Goal: Find contact information: Find contact information

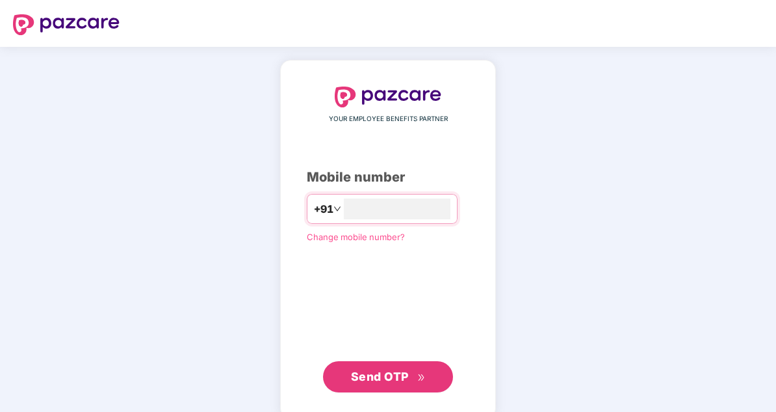
type input "**********"
click at [389, 381] on span "Send OTP" at bounding box center [380, 375] width 58 height 14
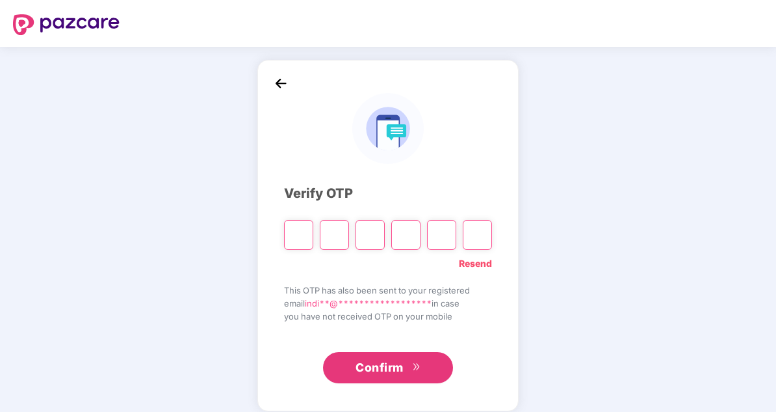
type input "*"
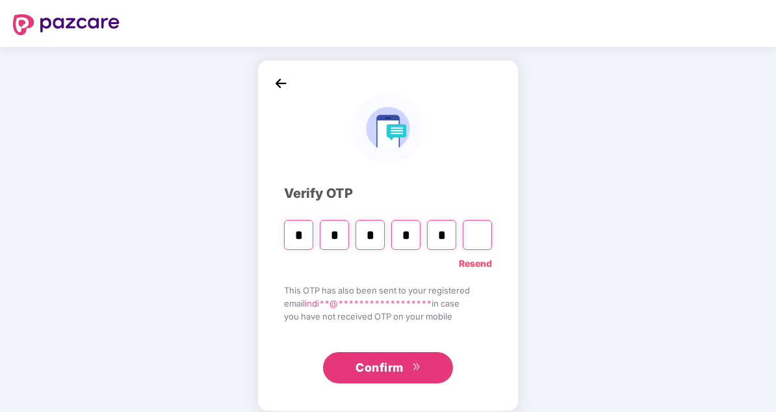
type input "*"
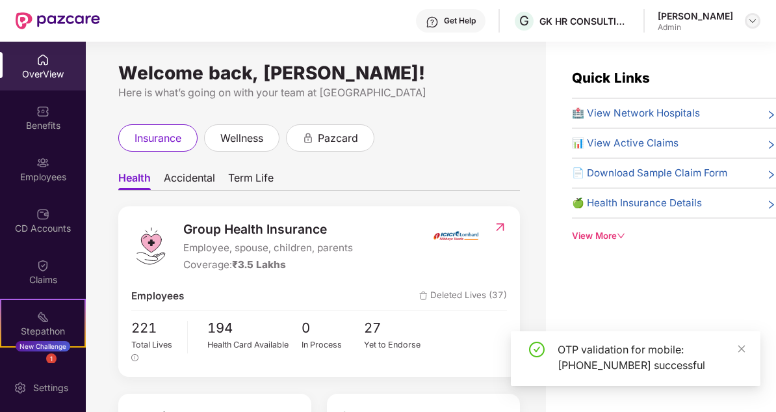
click at [749, 23] on img at bounding box center [753, 21] width 10 height 10
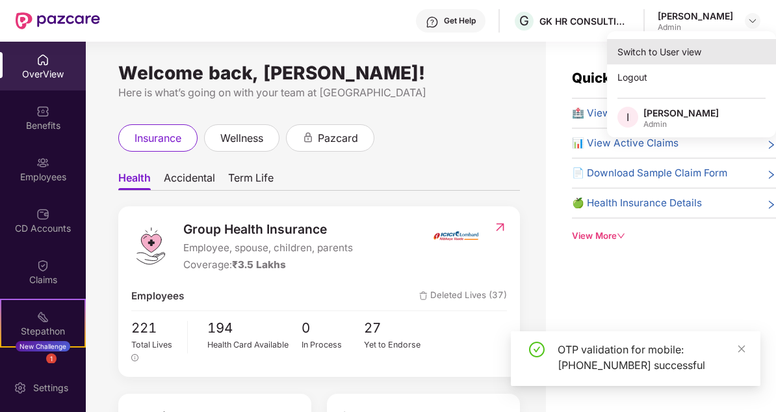
click at [670, 51] on div "Switch to User view" at bounding box center [691, 51] width 169 height 25
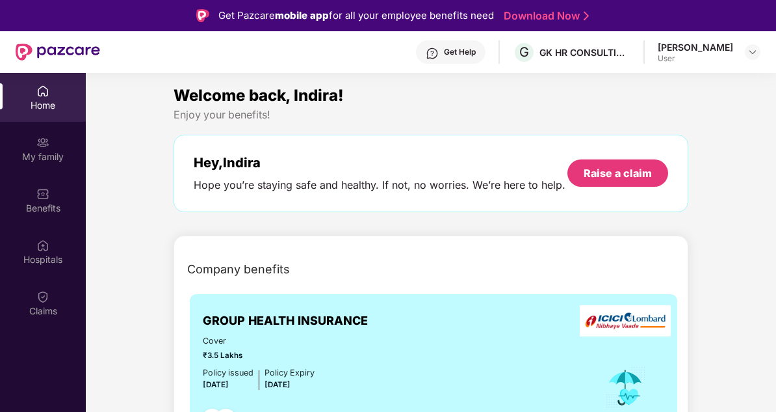
click at [710, 57] on div "User" at bounding box center [695, 58] width 75 height 10
click at [721, 49] on div "[PERSON_NAME]" at bounding box center [695, 47] width 75 height 12
click at [759, 50] on div at bounding box center [753, 52] width 16 height 16
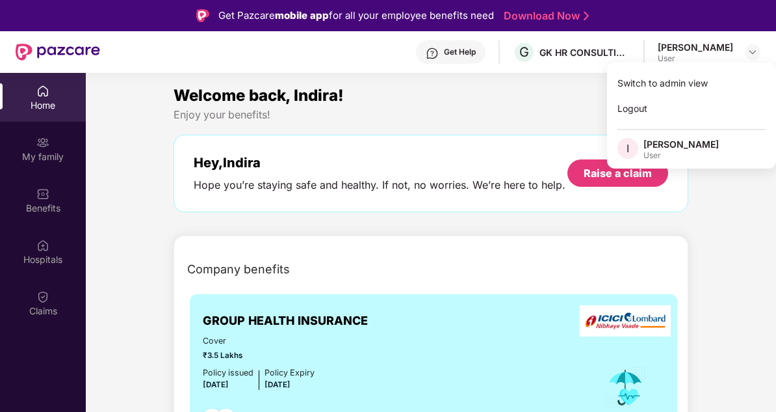
click at [652, 155] on div "User" at bounding box center [681, 155] width 75 height 10
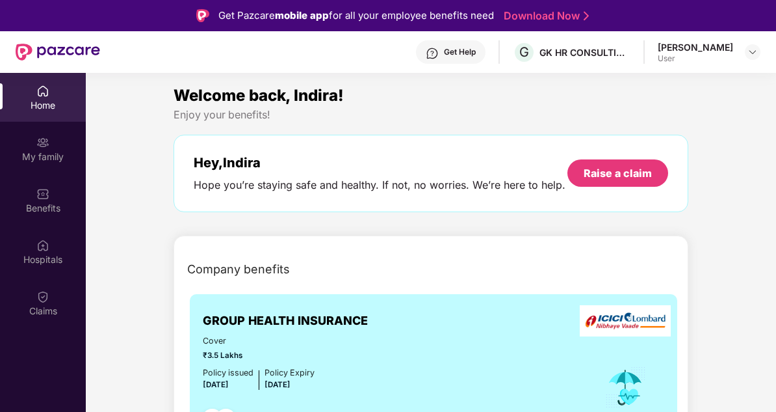
click at [34, 99] on div "Home" at bounding box center [43, 105] width 86 height 13
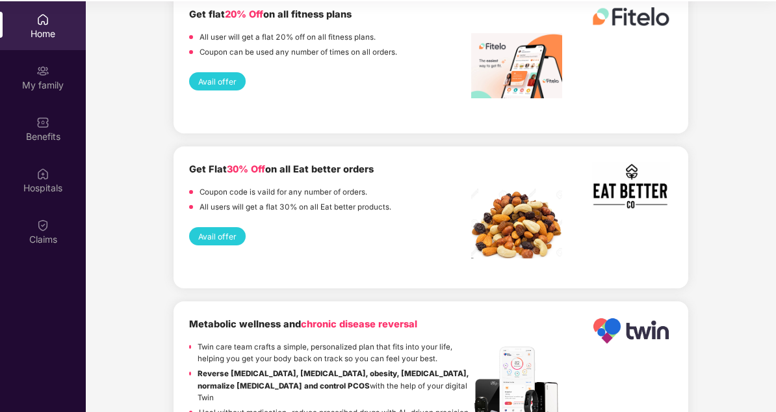
scroll to position [70, 0]
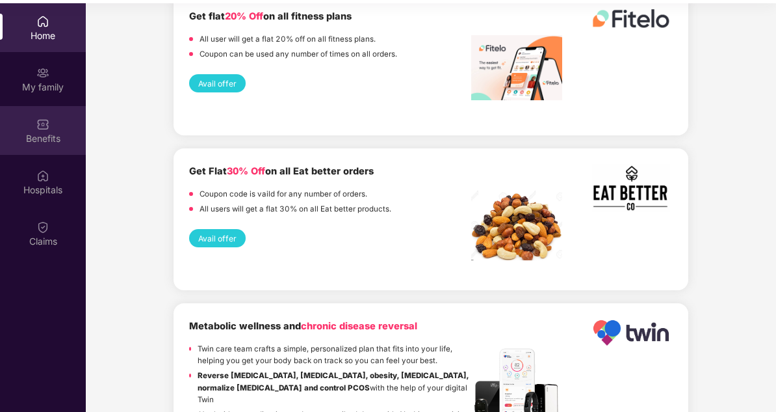
click at [58, 145] on div "Benefits" at bounding box center [43, 130] width 86 height 49
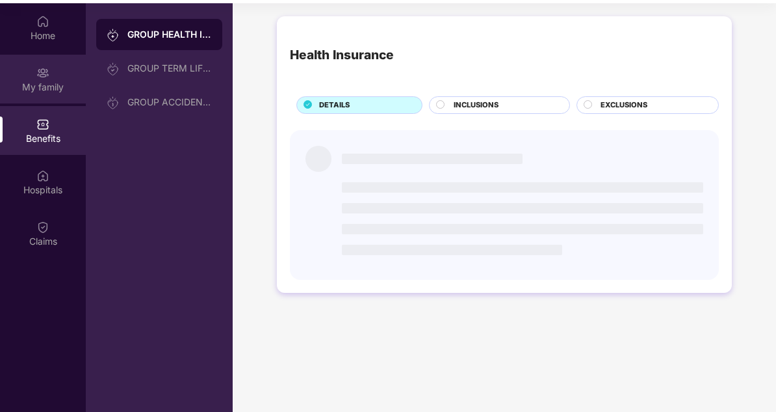
click at [48, 88] on div "My family" at bounding box center [43, 87] width 86 height 13
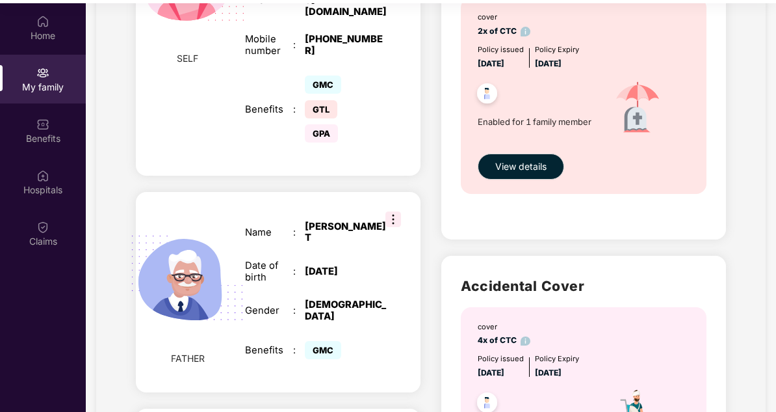
scroll to position [473, 0]
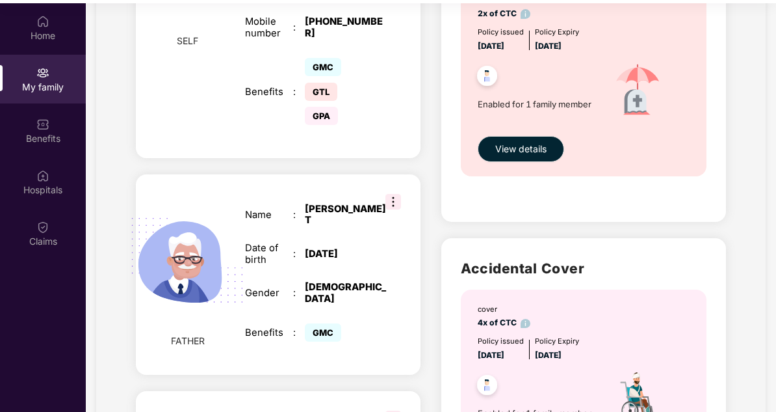
click at [388, 194] on img at bounding box center [394, 202] width 16 height 16
click at [404, 291] on div "FATHER Name : [PERSON_NAME] T Date of birth : [DEMOGRAPHIC_DATA] Gender : [DEMO…" at bounding box center [278, 274] width 285 height 200
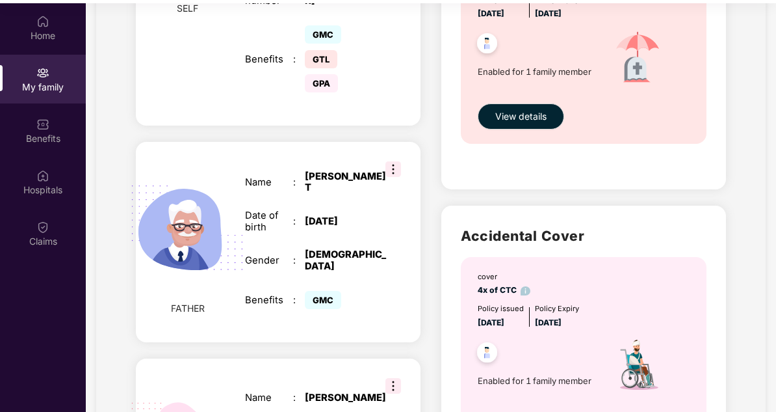
scroll to position [674, 0]
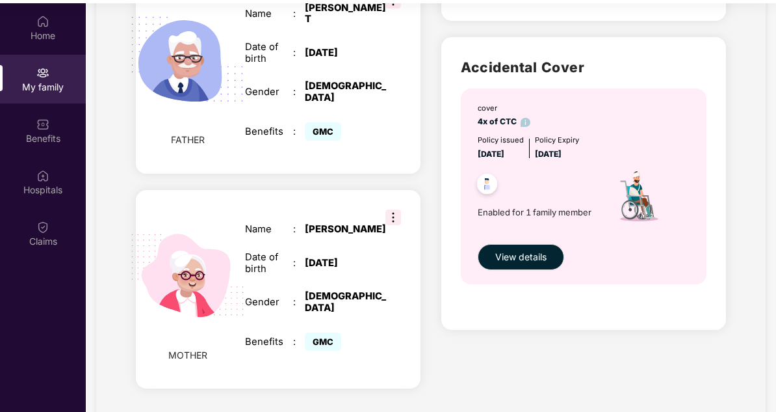
click at [395, 209] on img at bounding box center [394, 217] width 16 height 16
click at [380, 298] on div "Name : [PERSON_NAME] Date of birth : [DEMOGRAPHIC_DATA] Gender : [DEMOGRAPHIC_D…" at bounding box center [316, 288] width 169 height 163
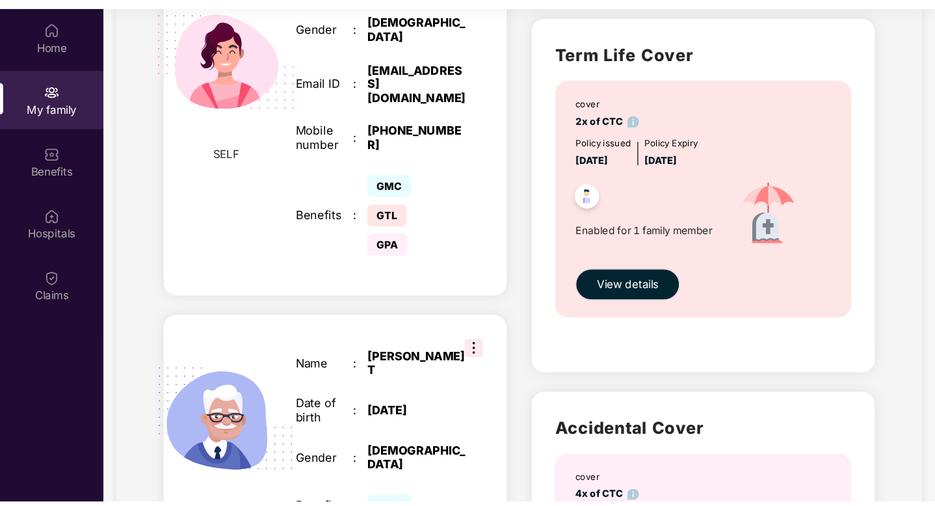
scroll to position [0, 0]
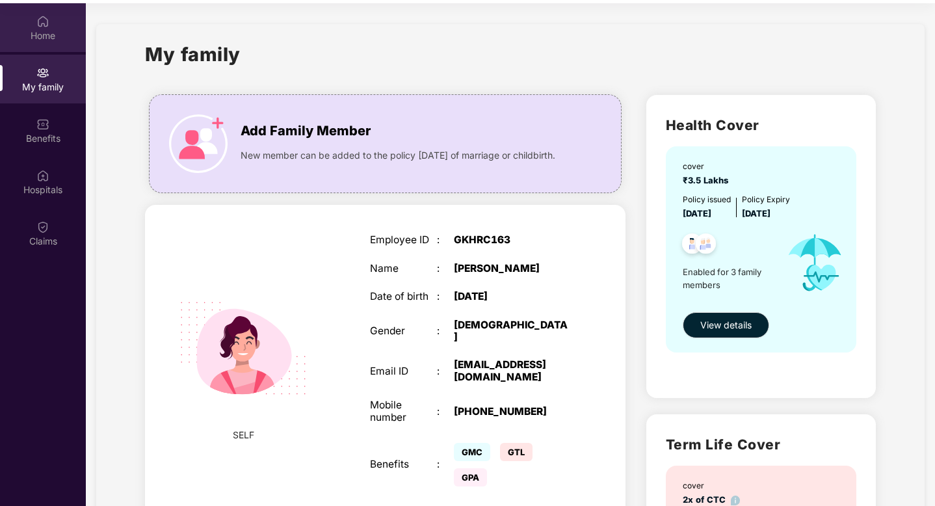
click at [46, 33] on div "Home" at bounding box center [43, 35] width 86 height 13
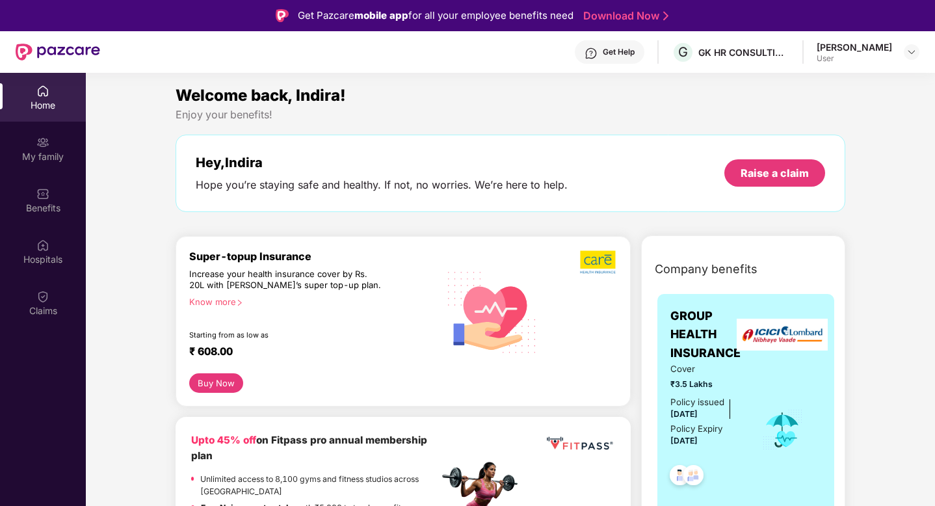
click at [635, 52] on div "Get Help" at bounding box center [619, 52] width 32 height 10
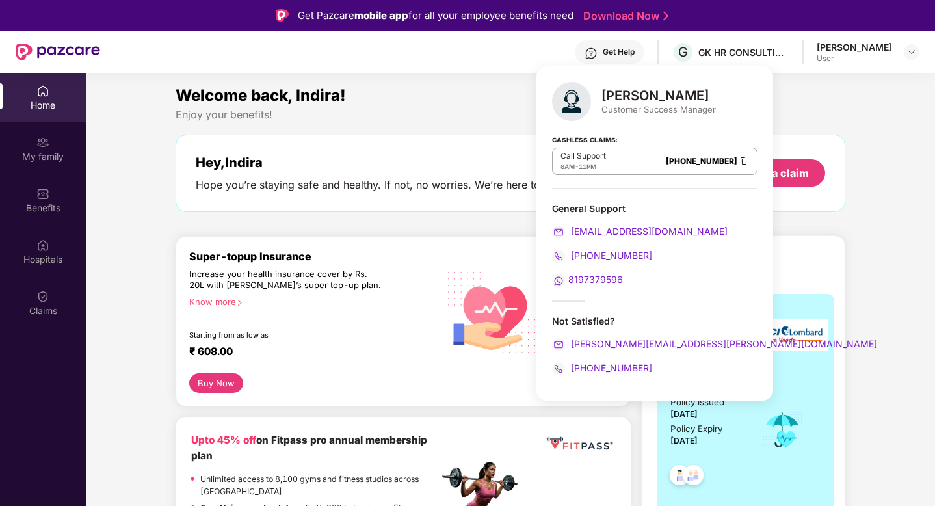
click at [611, 278] on span "8197379596" at bounding box center [595, 279] width 55 height 11
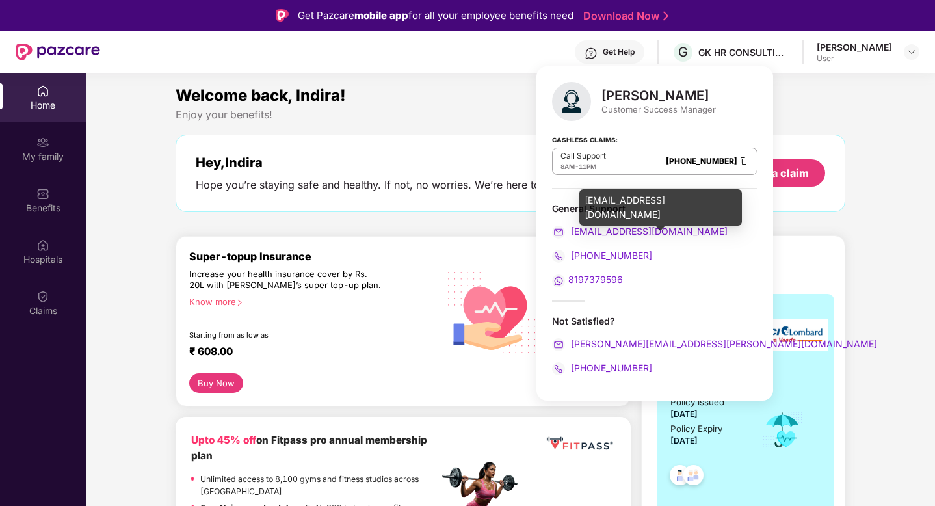
click at [629, 229] on span "[EMAIL_ADDRESS][DOMAIN_NAME]" at bounding box center [647, 231] width 159 height 11
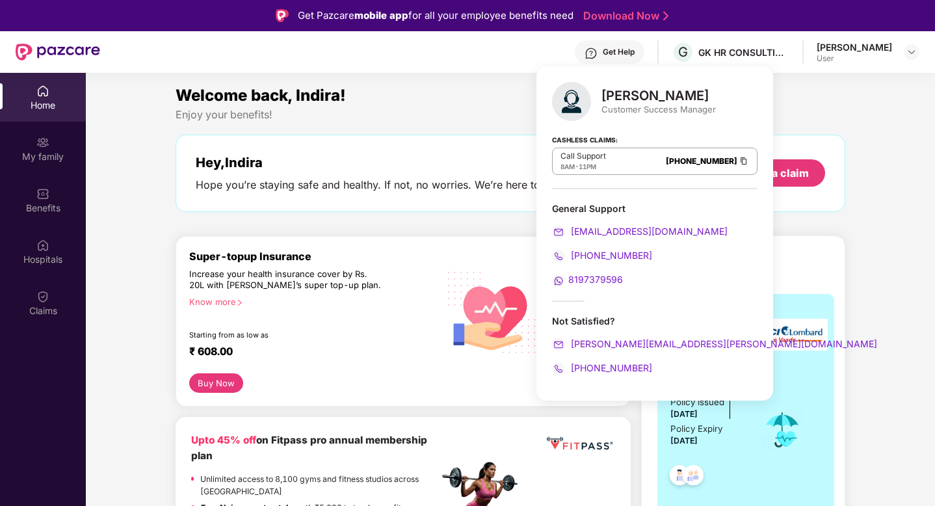
click at [471, 52] on div "Get Help G GK HR CONSULTING INDIA PRIVATE LIMITED [PERSON_NAME] User" at bounding box center [509, 52] width 819 height 42
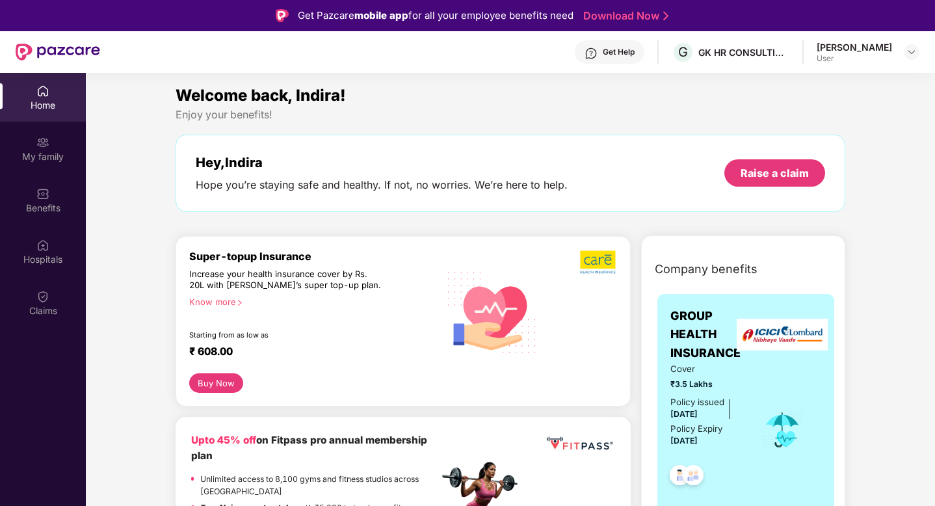
click at [632, 53] on div "Get Help" at bounding box center [619, 52] width 32 height 10
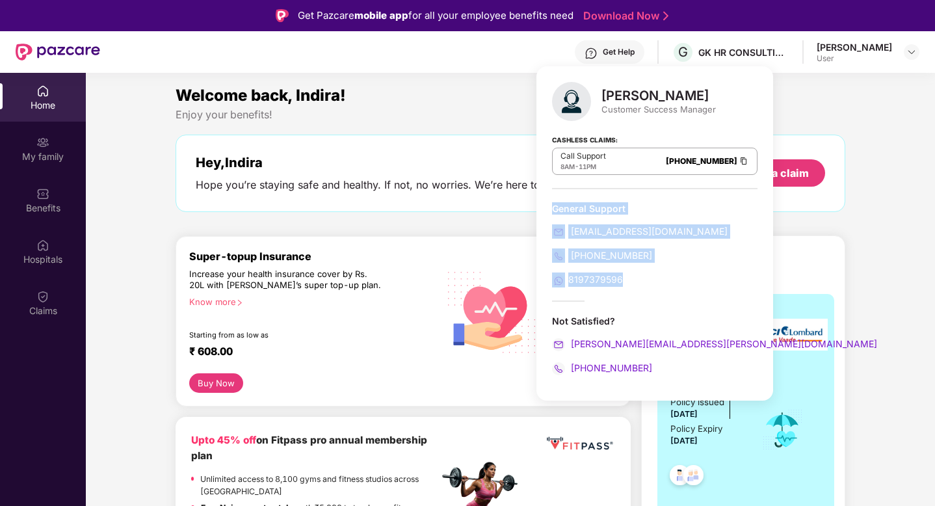
drag, startPoint x: 650, startPoint y: 285, endPoint x: 544, endPoint y: 207, distance: 131.2
click at [544, 207] on div "[PERSON_NAME] Customer Success Manager Cashless Claims: Call Support 8AM - 11PM…" at bounding box center [654, 233] width 237 height 334
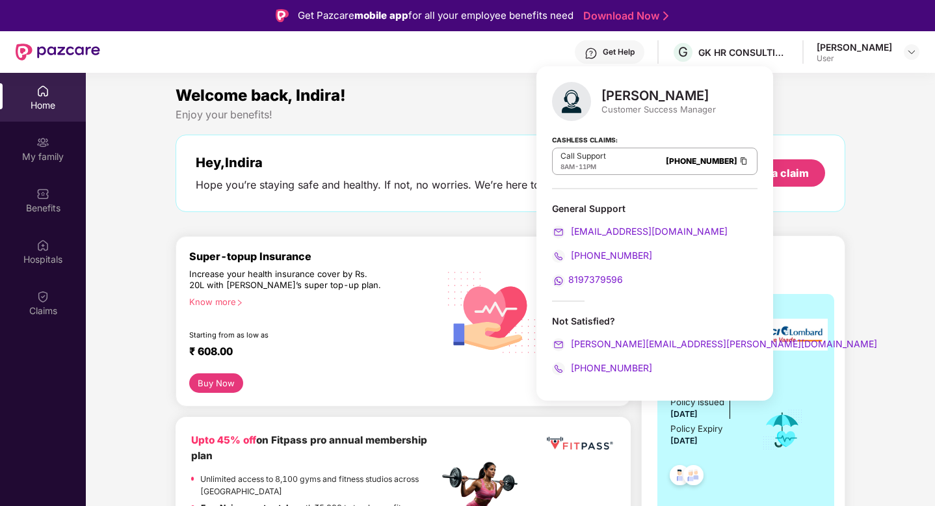
drag, startPoint x: 936, startPoint y: 167, endPoint x: 750, endPoint y: 140, distance: 187.9
click at [776, 167] on html "Get Pazcare mobile app for all your employee benefits need Download Now Get Hel…" at bounding box center [467, 253] width 935 height 506
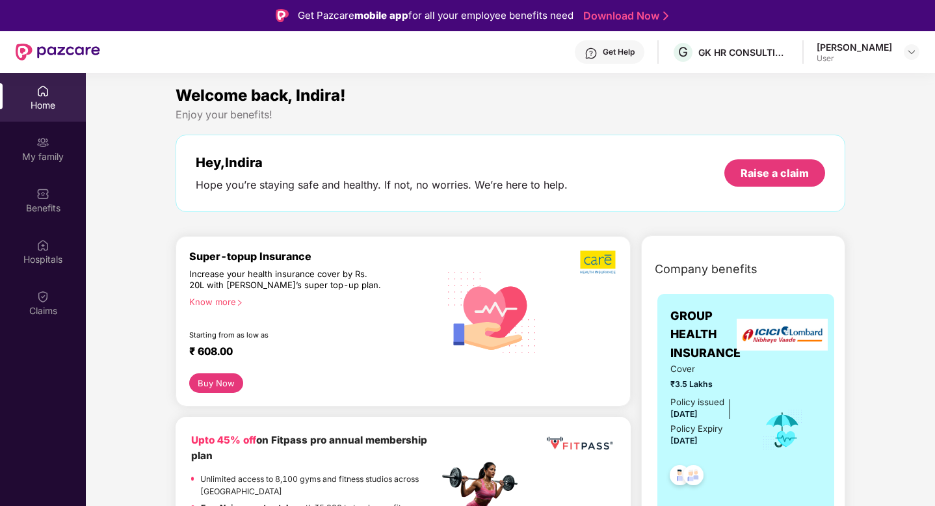
click at [635, 52] on div "Get Help" at bounding box center [619, 52] width 32 height 10
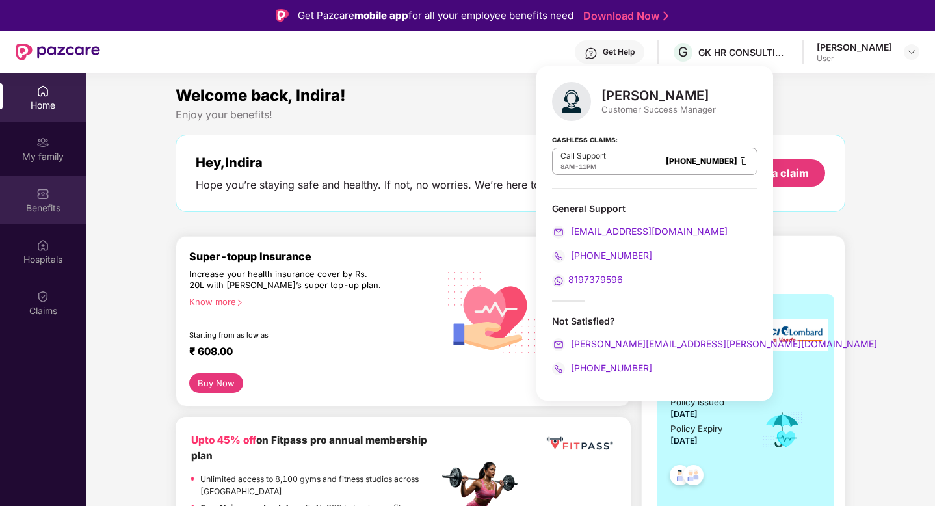
click at [48, 200] on img at bounding box center [42, 193] width 13 height 13
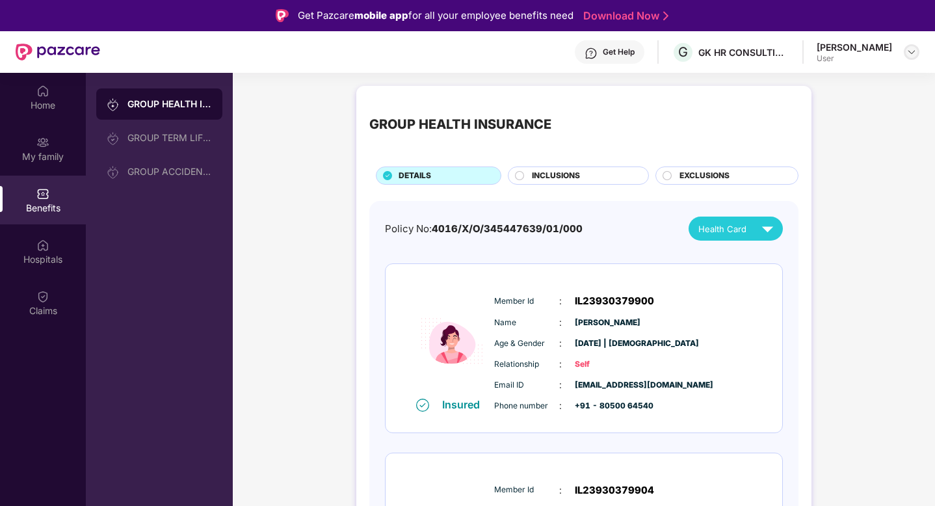
click at [776, 55] on img at bounding box center [911, 52] width 10 height 10
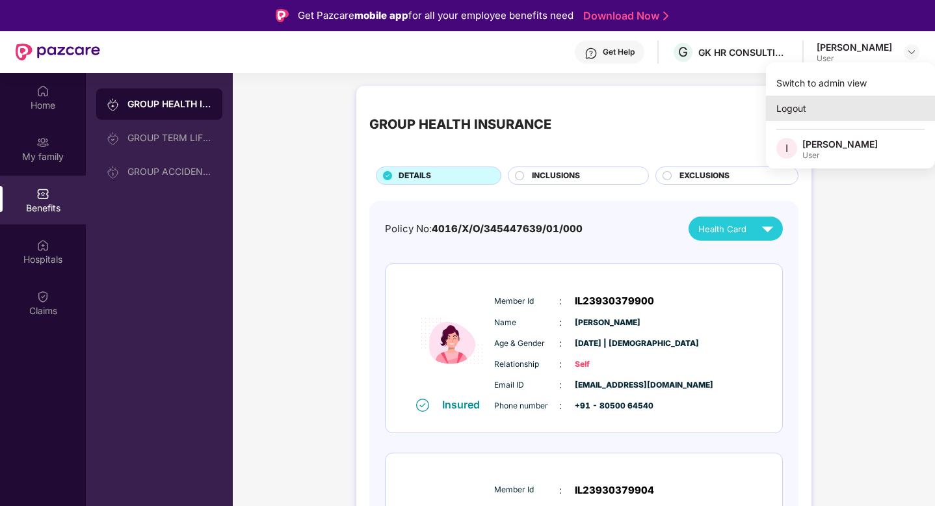
click at [776, 111] on div "Logout" at bounding box center [850, 108] width 169 height 25
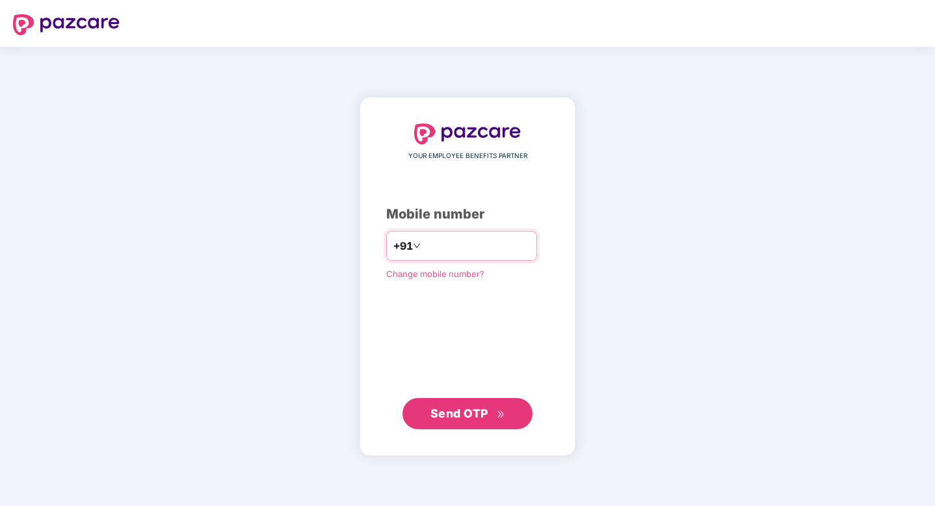
click at [449, 249] on input "number" at bounding box center [476, 245] width 107 height 21
click at [776, 310] on div "YOUR EMPLOYEE BENEFITS PARTNER Mobile number +91 Change mobile number? Send OTP" at bounding box center [467, 276] width 935 height 459
